Goal: Transaction & Acquisition: Book appointment/travel/reservation

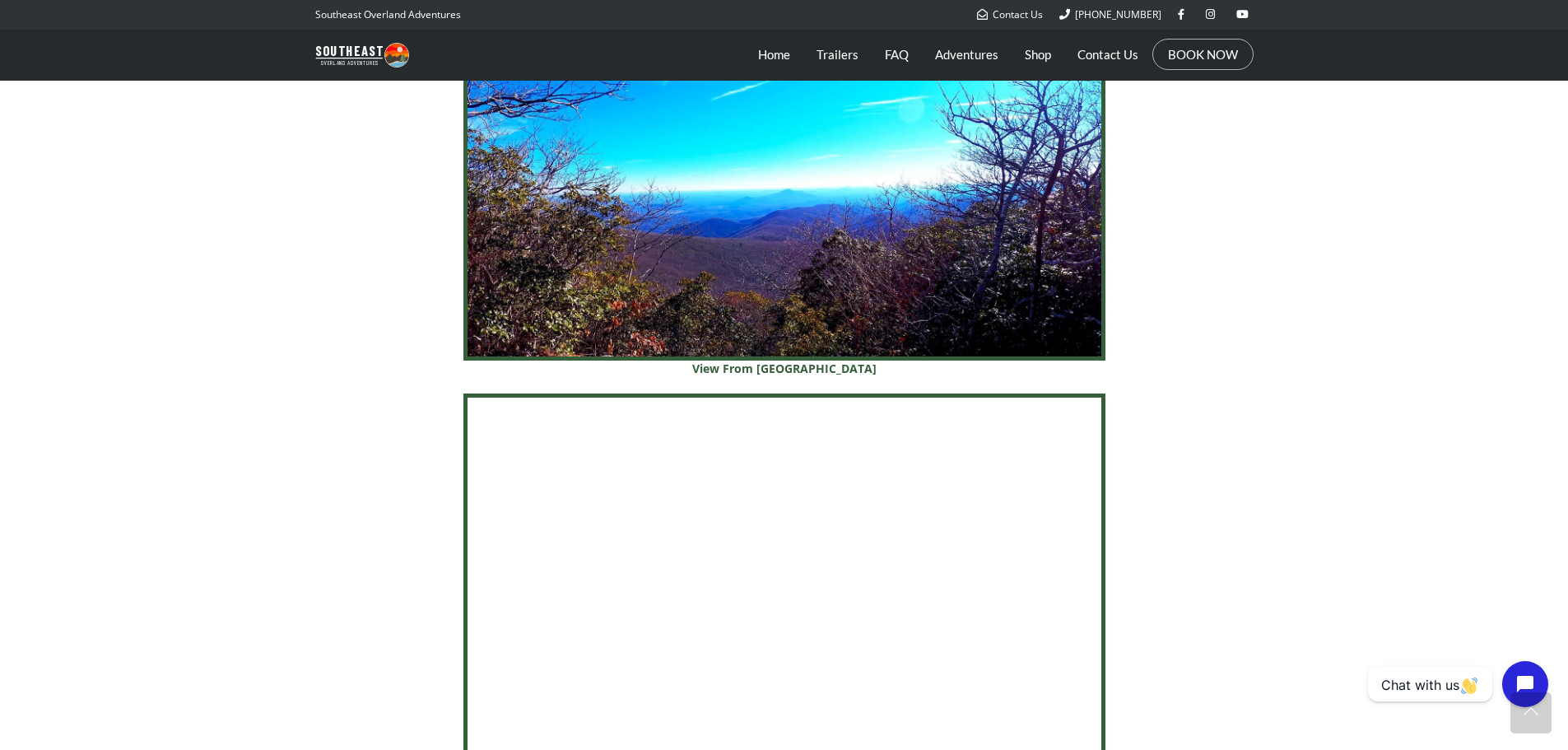
scroll to position [4331, 0]
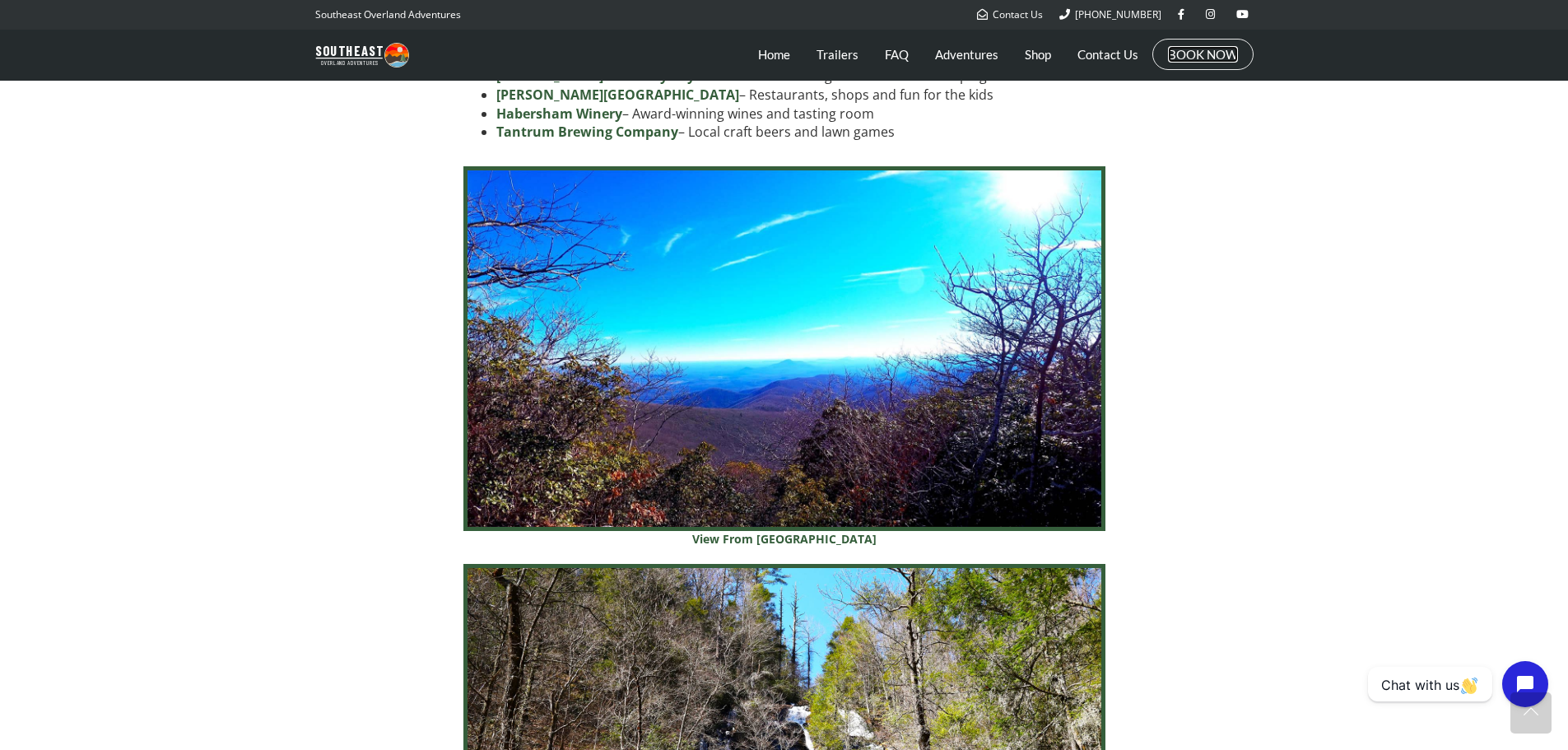
click at [1226, 48] on link "BOOK NOW" at bounding box center [1203, 54] width 70 height 16
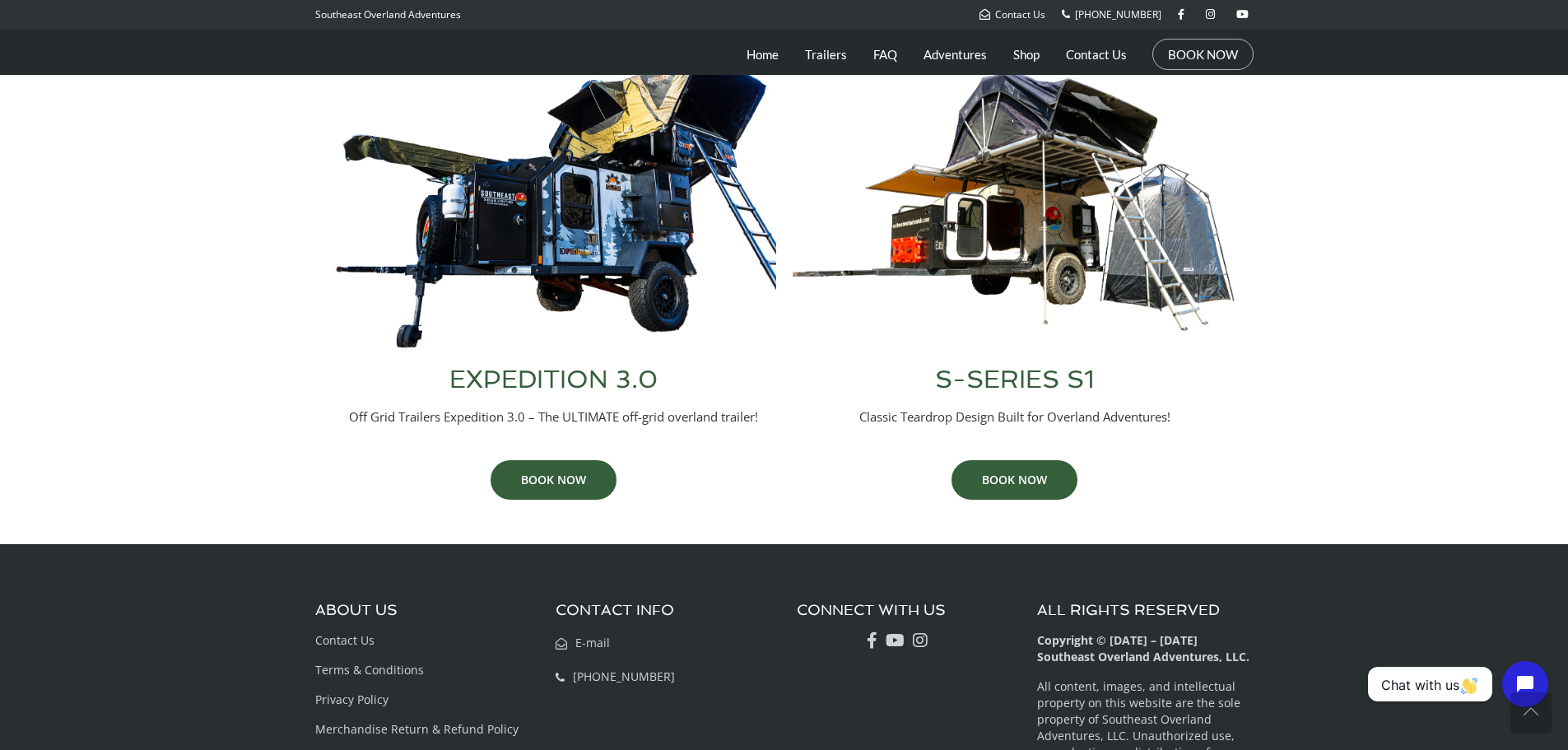
scroll to position [591, 0]
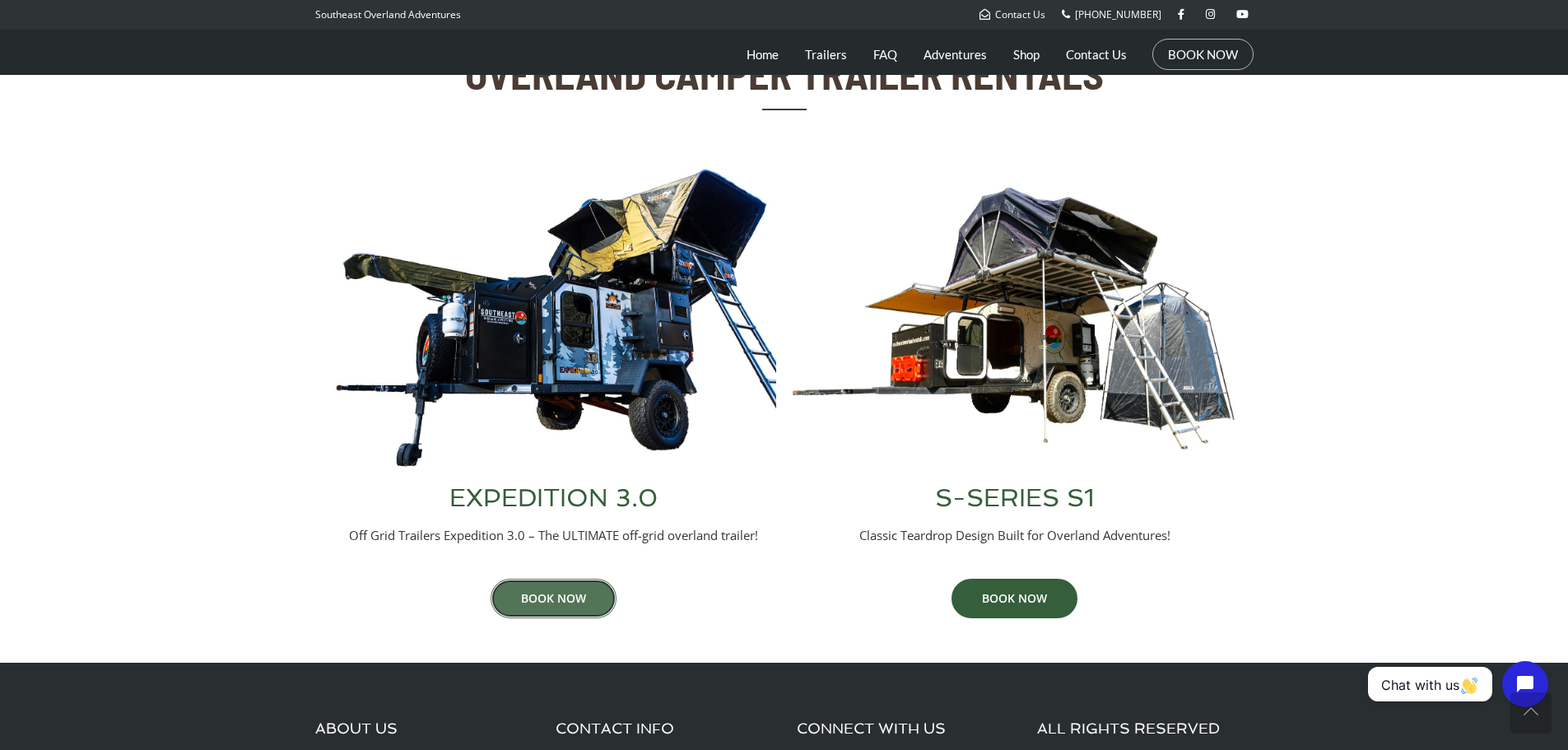
click at [549, 592] on link "BOOK NOW" at bounding box center [553, 599] width 126 height 39
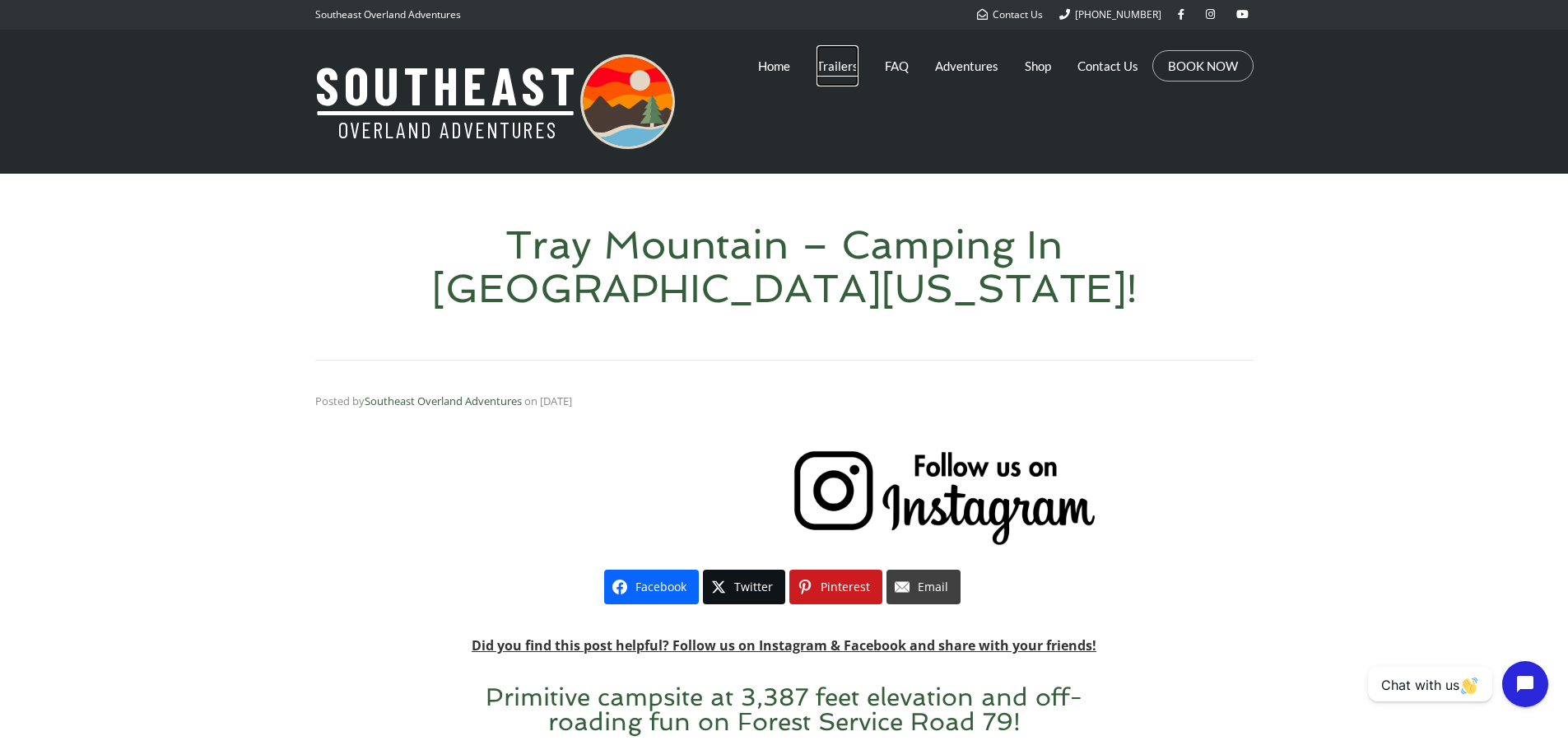
click at [834, 70] on link "Trailers" at bounding box center [837, 65] width 42 height 41
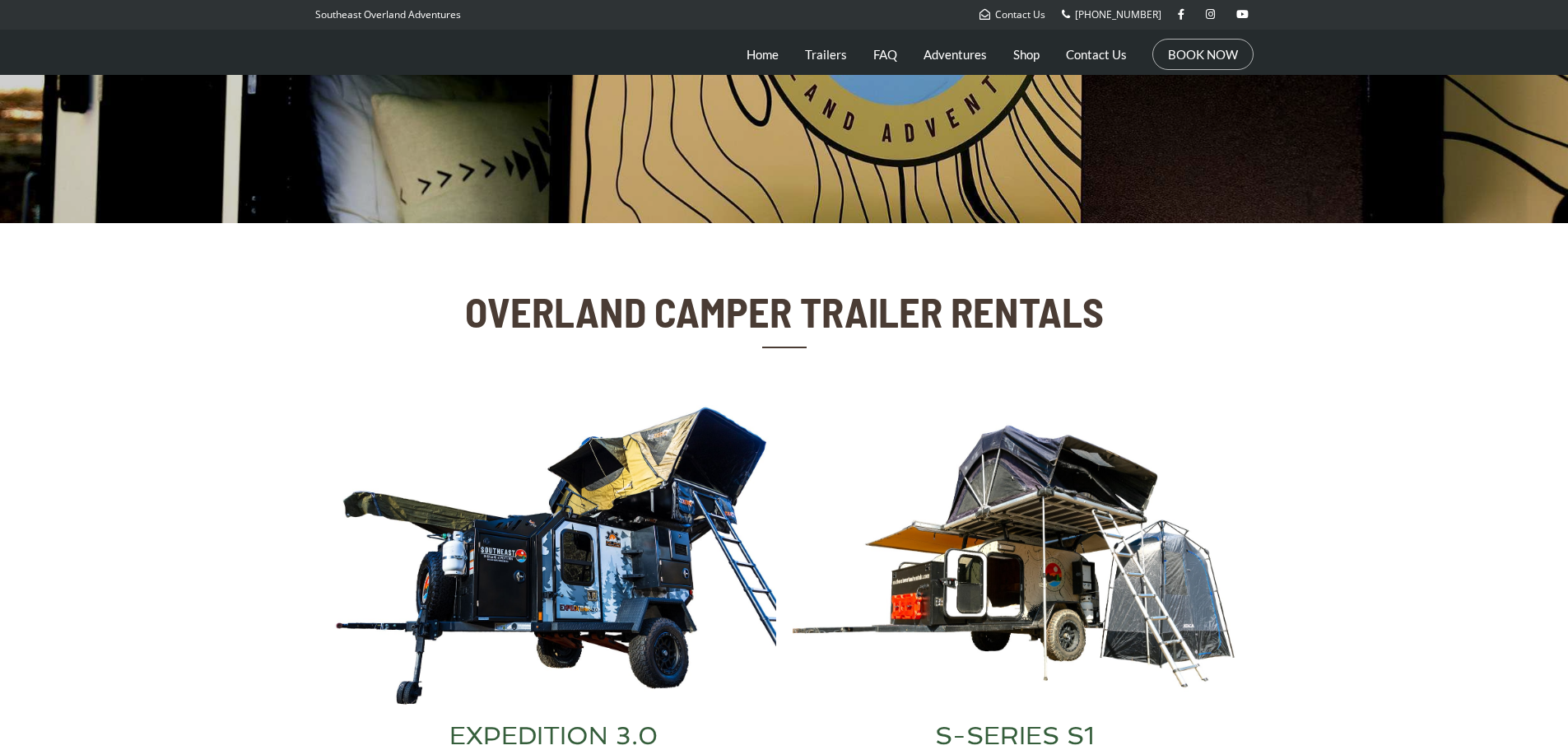
scroll to position [274, 0]
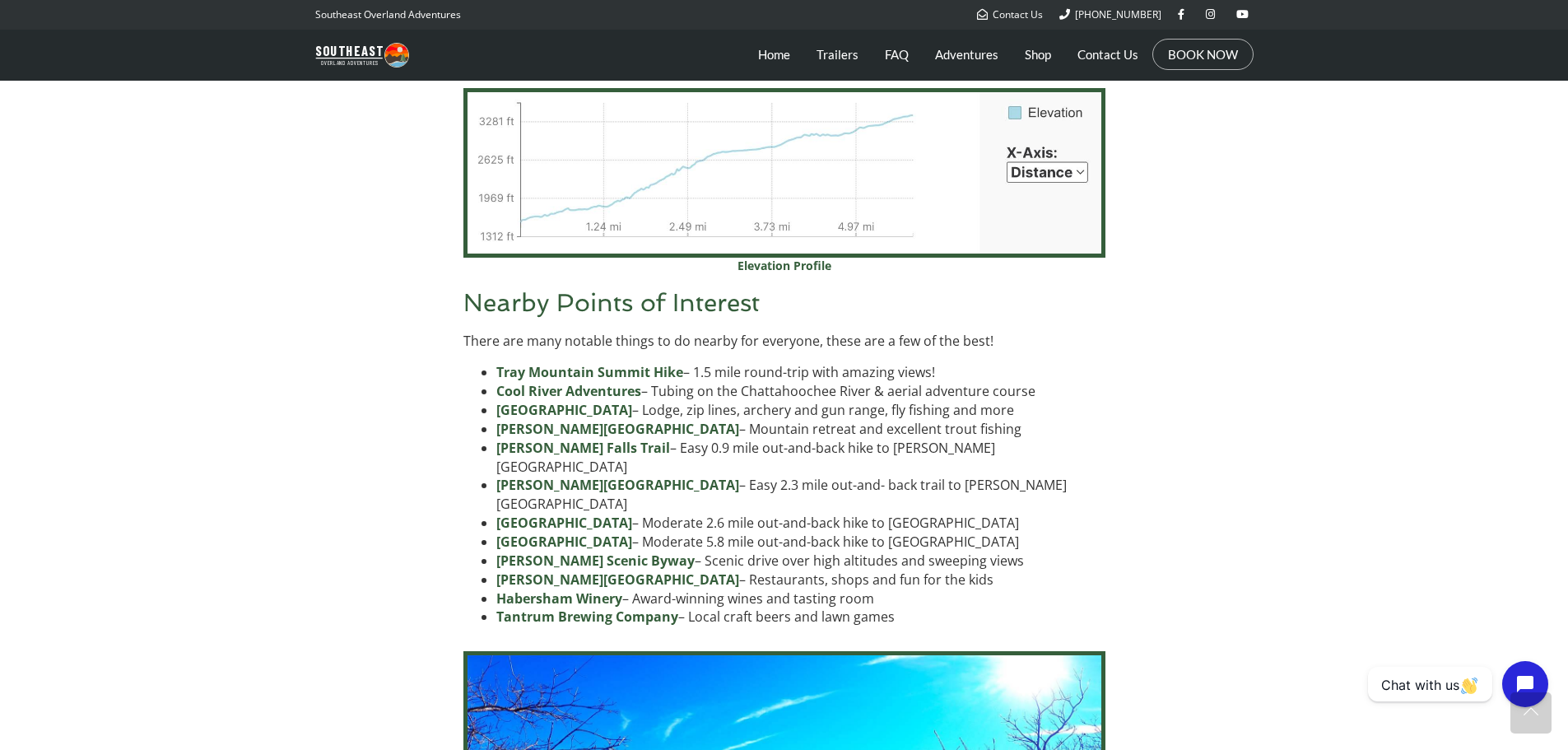
scroll to position [3844, 0]
